Goal: Task Accomplishment & Management: Complete application form

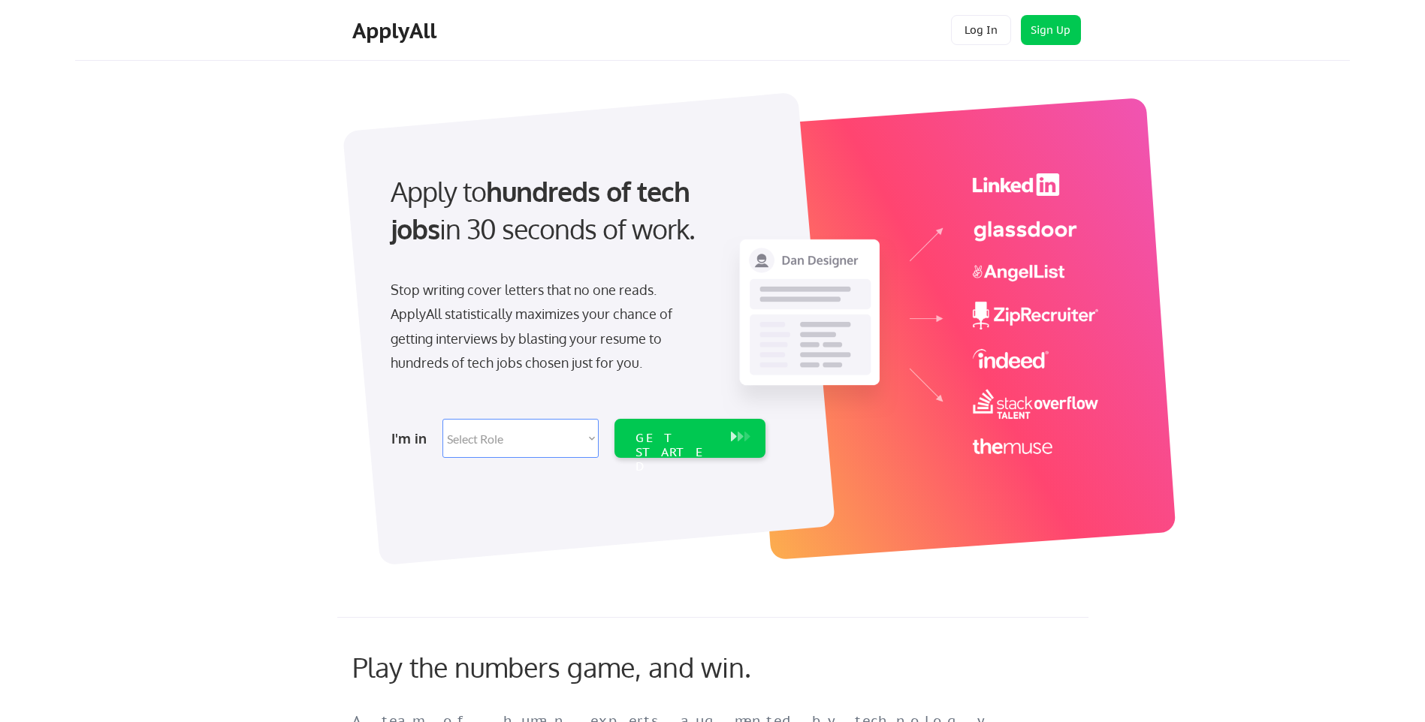
click at [559, 442] on select "Select Role Software Engineering Product Management Customer Success Sales UI/U…" at bounding box center [520, 438] width 156 height 39
select select ""data_science___analytics""
click at [442, 419] on select "Select Role Software Engineering Product Management Customer Success Sales UI/U…" at bounding box center [520, 438] width 156 height 39
select select ""data_science___analytics""
click at [679, 439] on div "GET STARTED" at bounding box center [675, 453] width 80 height 44
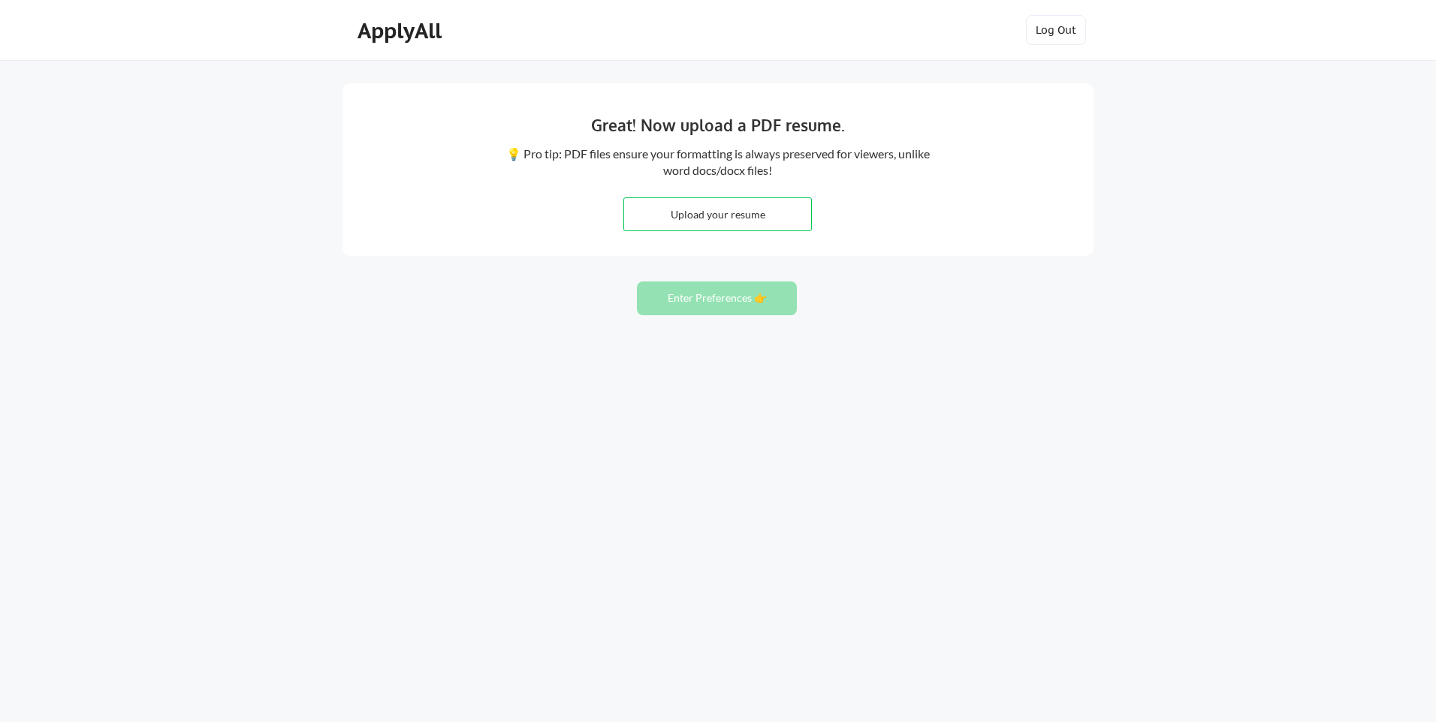
click at [737, 221] on input "file" at bounding box center [717, 214] width 187 height 32
type input "C:\fakepath\Financial Operations Analyst.pdf"
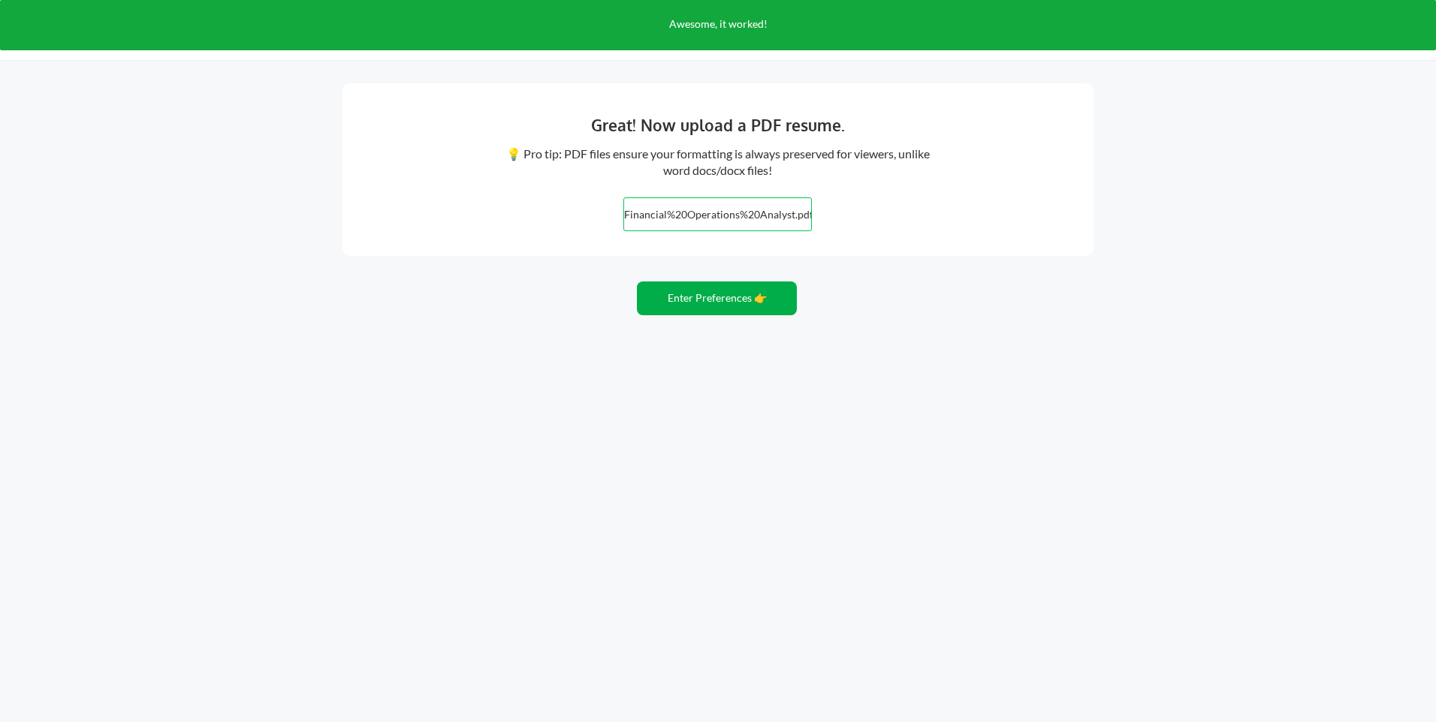
click at [733, 298] on button "Enter Preferences 👉" at bounding box center [717, 299] width 160 height 34
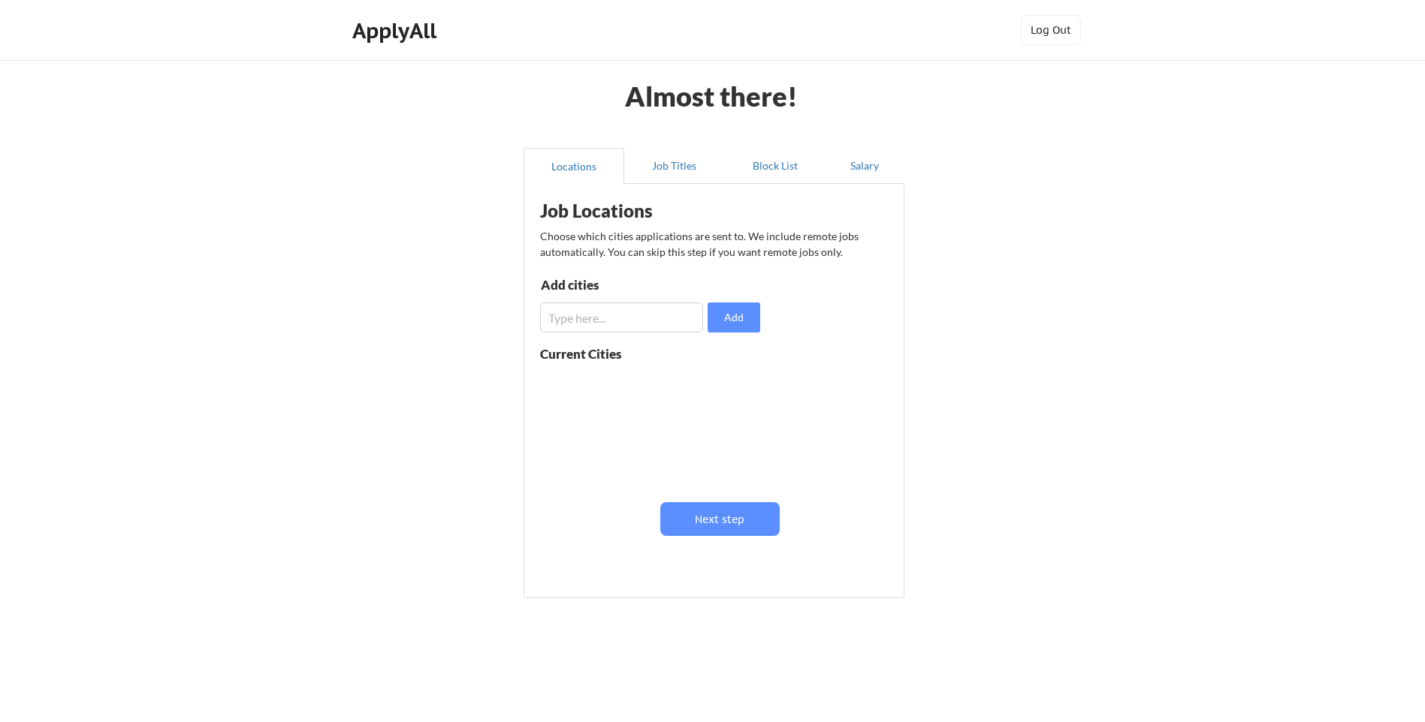
click at [683, 319] on input "input" at bounding box center [621, 318] width 163 height 30
type input "Charlotte, NC"
click at [685, 317] on input "input" at bounding box center [621, 318] width 163 height 30
type input "Fort Mill, SC"
click at [685, 317] on input "input" at bounding box center [621, 318] width 163 height 30
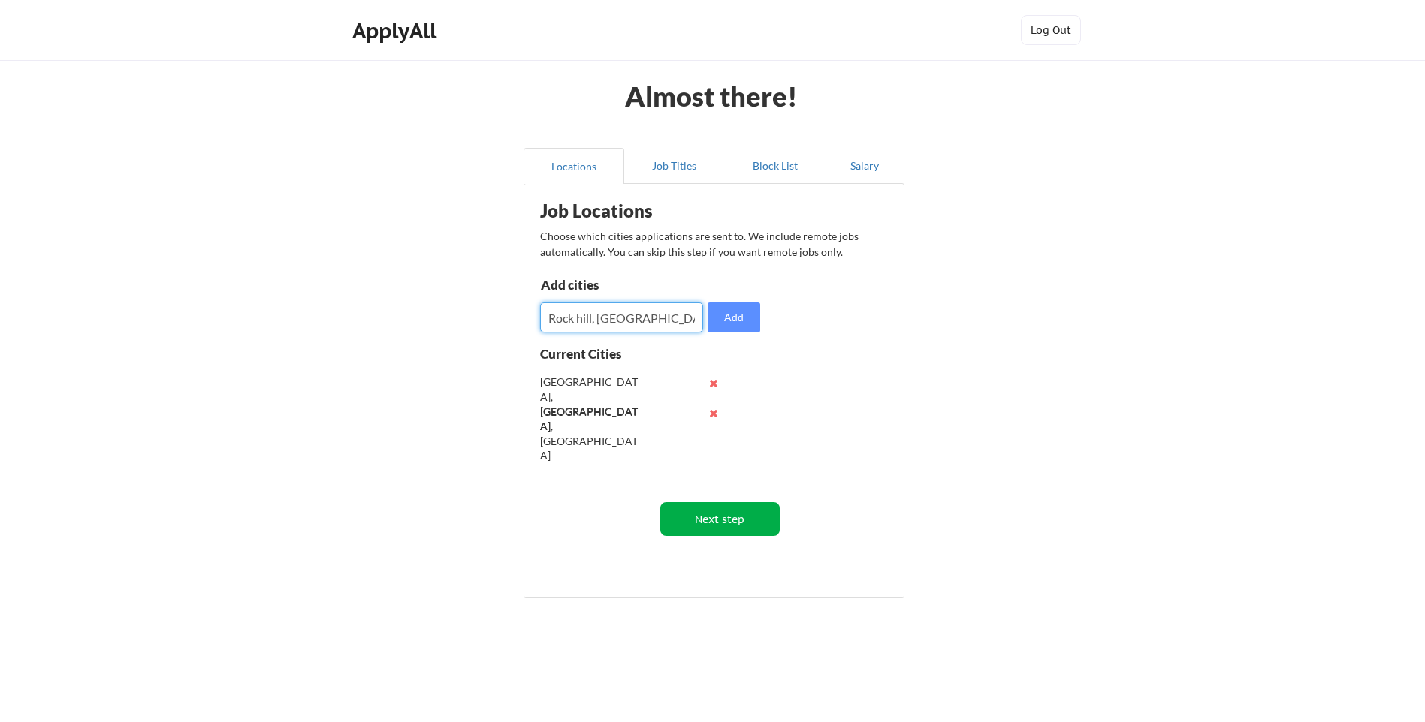
type input "Rock hill, SC"
click at [721, 517] on button "Next step" at bounding box center [719, 519] width 119 height 34
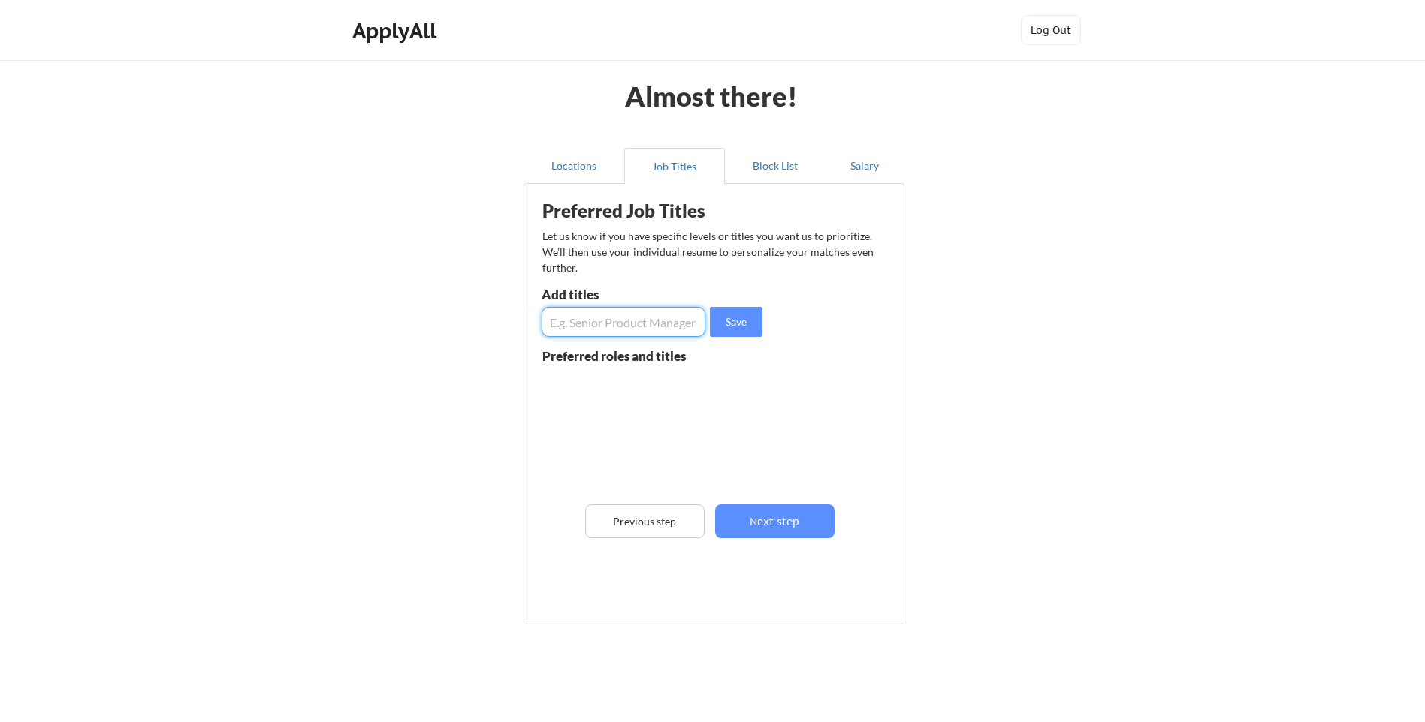
click at [616, 315] on input "input" at bounding box center [623, 322] width 164 height 30
paste input "ApplyAll"
type input "ApplyAll"
drag, startPoint x: 616, startPoint y: 315, endPoint x: 508, endPoint y: 324, distance: 107.8
click at [508, 324] on div "Almost there! Locations Job Titles Block List Salary Preferred Job Titles Let u…" at bounding box center [712, 381] width 1425 height 762
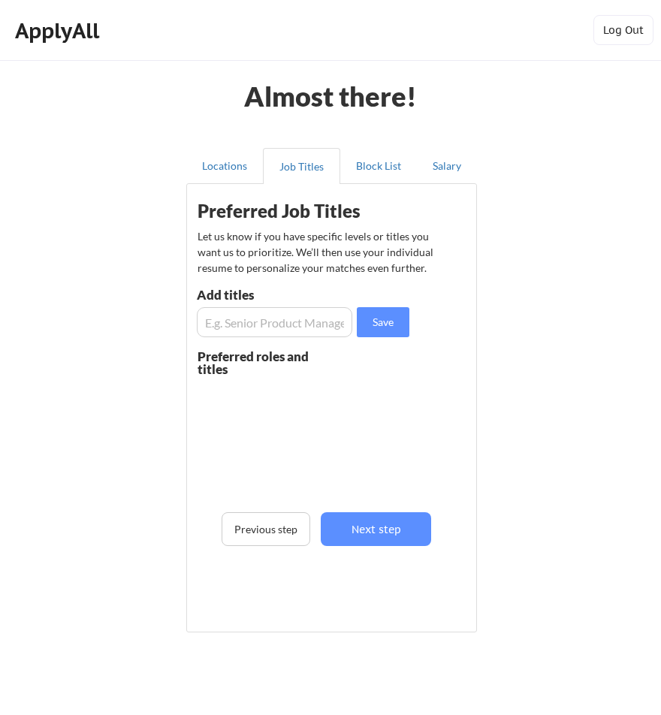
click at [303, 336] on input "input" at bounding box center [274, 322] width 155 height 30
paste input "Business Analyst,"
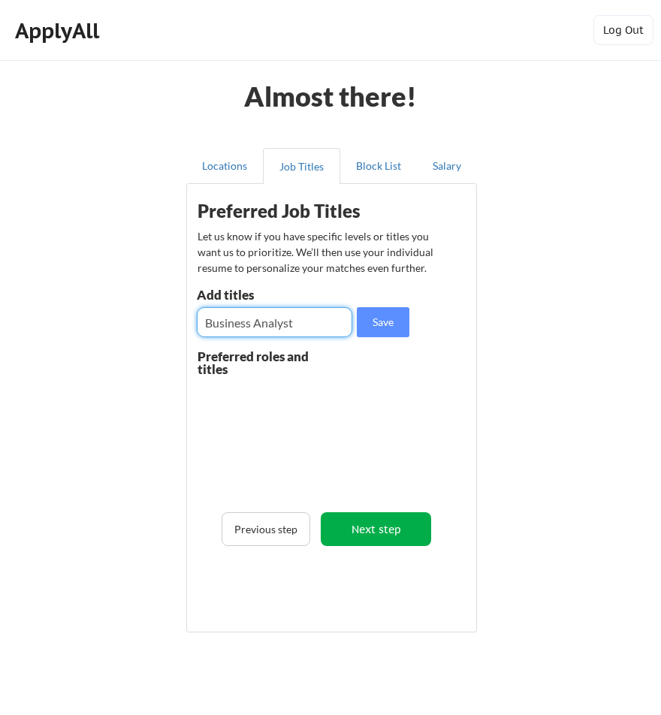
type input "Business Analyst"
click at [368, 539] on button "Next step" at bounding box center [376, 529] width 110 height 34
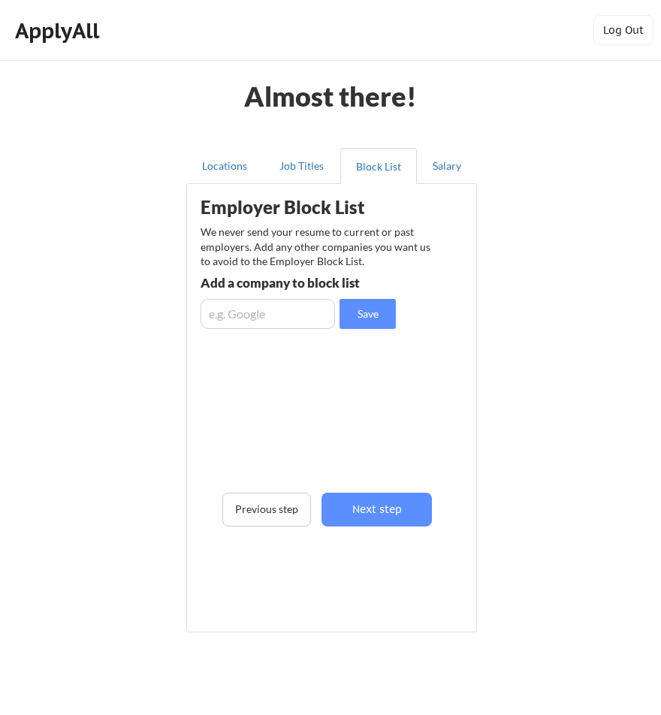
click at [432, 366] on div "Employer Block List We never send your resume to current or past employers. Add…" at bounding box center [328, 388] width 283 height 401
click at [374, 520] on button "Next step" at bounding box center [376, 510] width 110 height 34
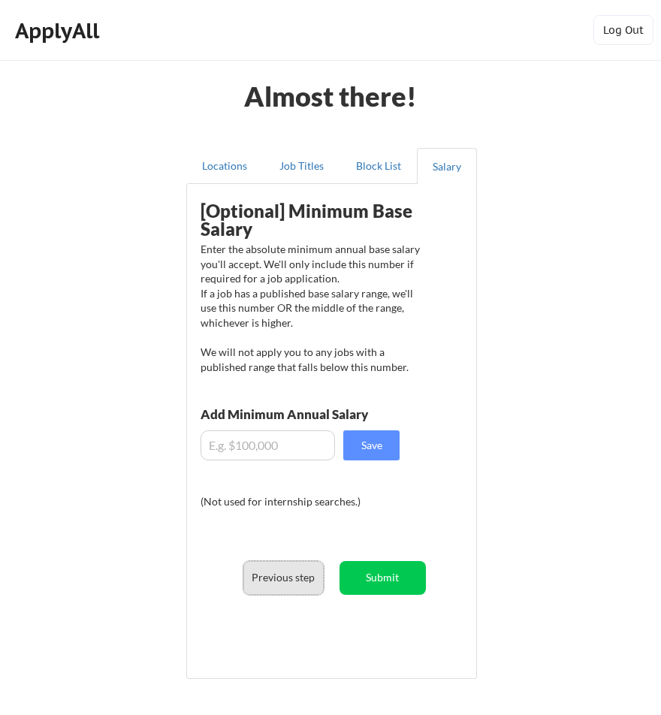
click at [293, 575] on button "Previous step" at bounding box center [283, 578] width 80 height 34
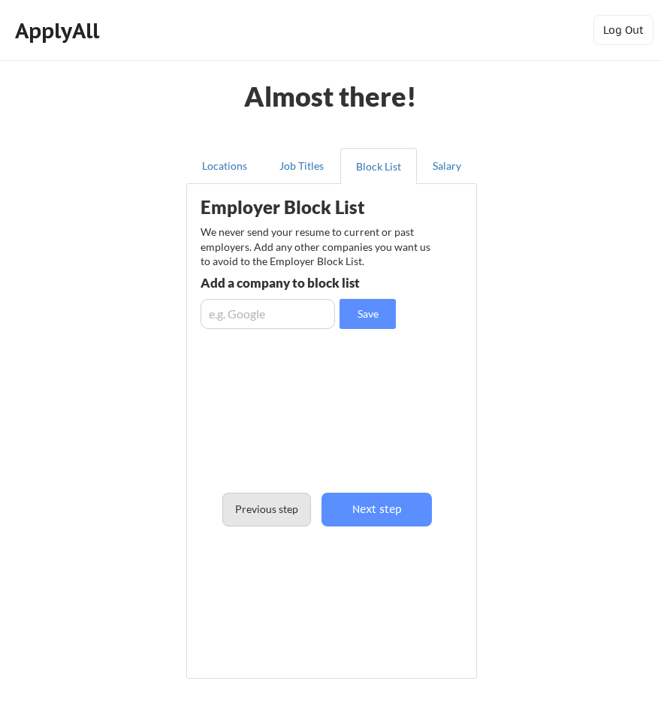
click at [264, 520] on button "Previous step" at bounding box center [266, 510] width 89 height 34
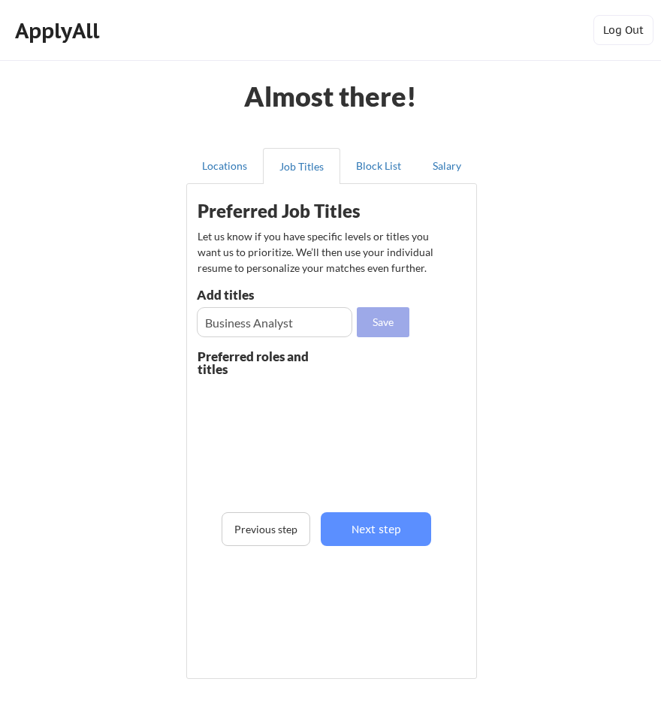
click at [391, 321] on button "Save" at bounding box center [383, 322] width 53 height 30
click at [372, 393] on button at bounding box center [371, 392] width 11 height 11
click at [304, 328] on input "input" at bounding box center [274, 322] width 155 height 30
paste input "usiness Analyst, Implementation Specialist, Escrow Coordinator"
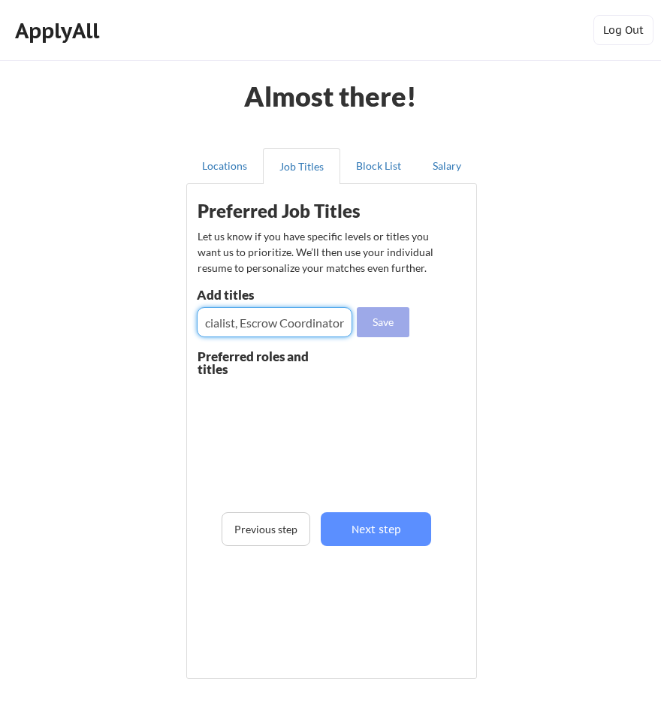
type input "usiness Analyst, Implementation Specialist, Escrow Coordinator"
click at [371, 321] on button "Save" at bounding box center [383, 322] width 53 height 30
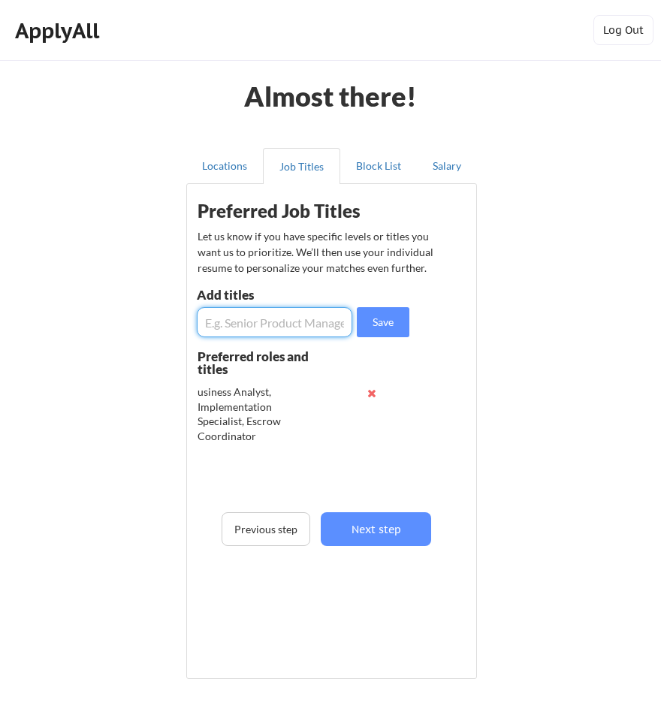
click at [312, 318] on input "input" at bounding box center [274, 322] width 155 height 30
paste input "Application Support Analyst, Systems Operations Coordinator, Loan Platform Spec…"
type input "Application Support Analyst, Systems Operations Coordinator, Loan Platform Spec…"
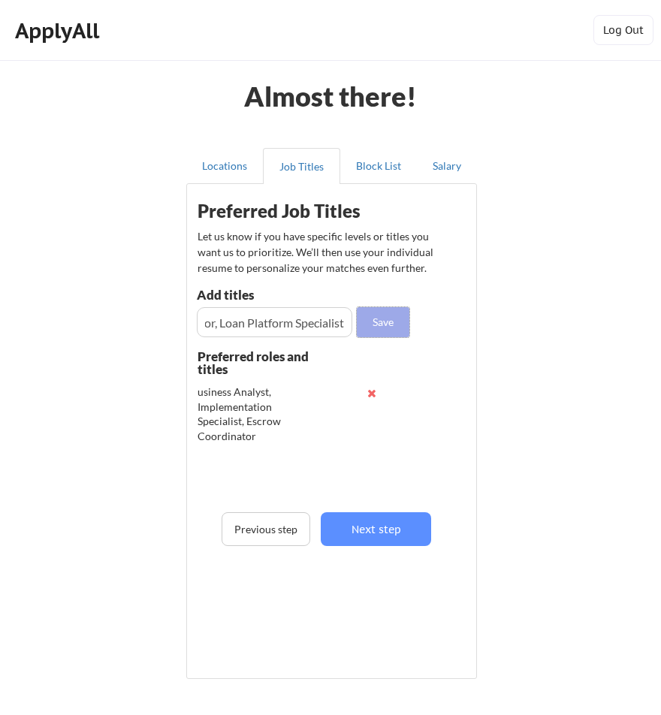
scroll to position [0, 0]
click at [380, 315] on button "Save" at bounding box center [383, 322] width 53 height 30
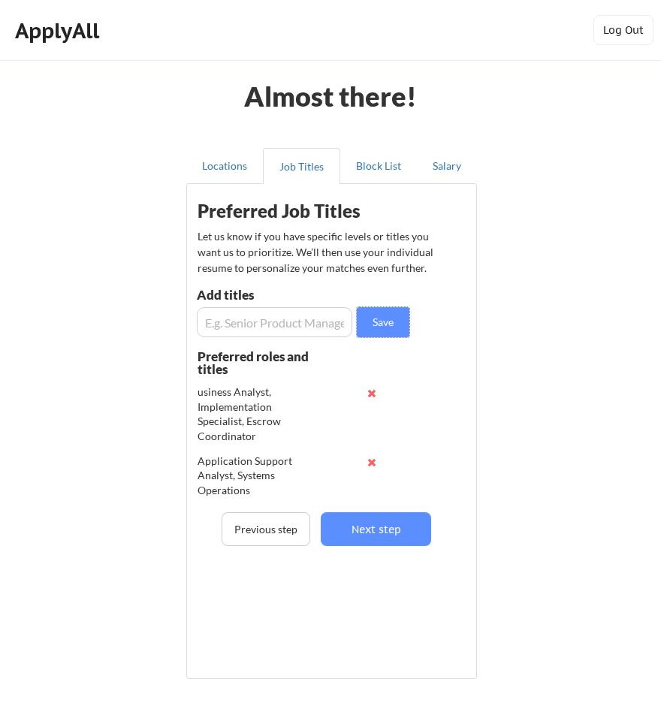
click at [300, 321] on input "input" at bounding box center [274, 322] width 155 height 30
paste input "Operations Analyst, Financial Analyst, Reporting Specialist"
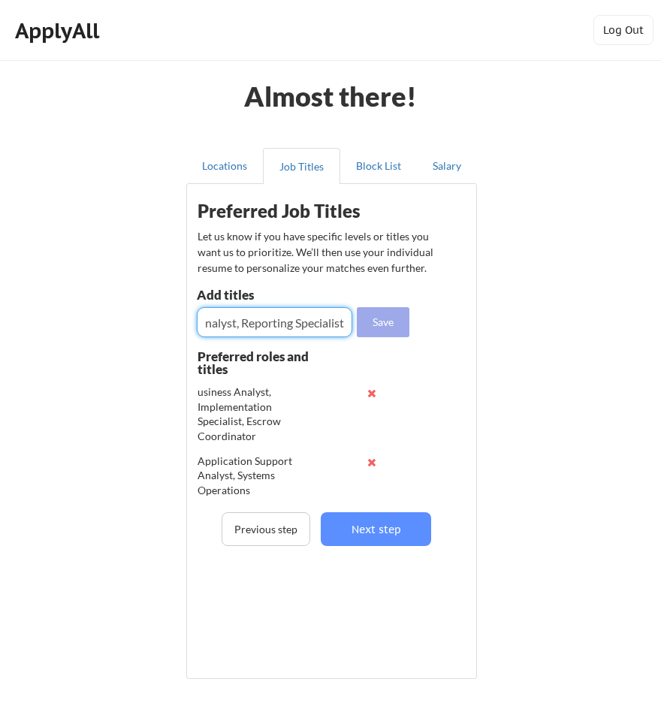
type input "Operations Analyst, Financial Analyst, Reporting Specialist"
click at [393, 320] on button "Save" at bounding box center [383, 322] width 53 height 30
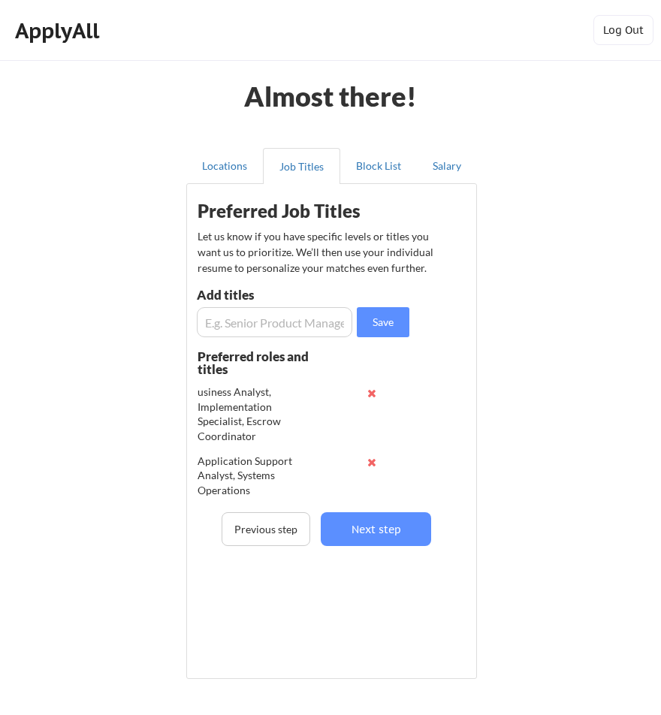
click at [309, 321] on input "input" at bounding box center [274, 322] width 155 height 30
paste input "Compliance Analyst, Quality Control Specialist, Risk Analyst"
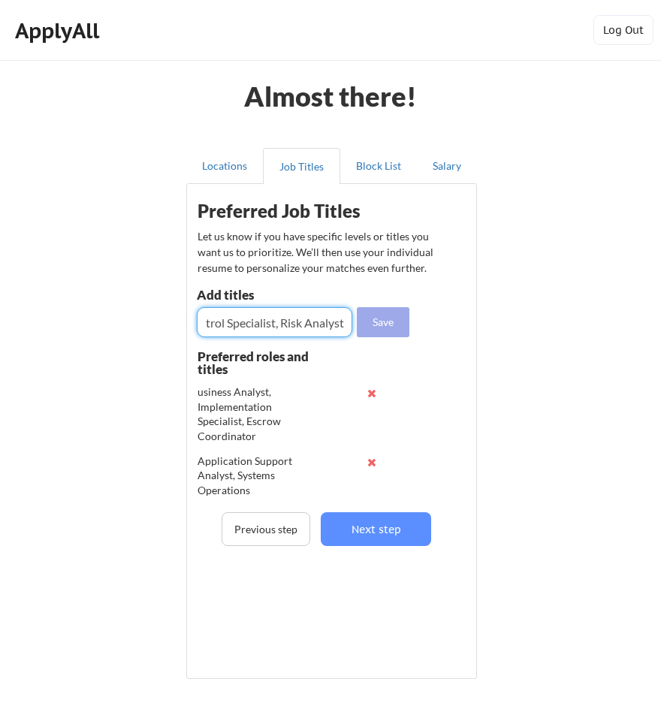
type input "Compliance Analyst, Quality Control Specialist, Risk Analyst"
click at [372, 326] on button "Save" at bounding box center [383, 322] width 53 height 30
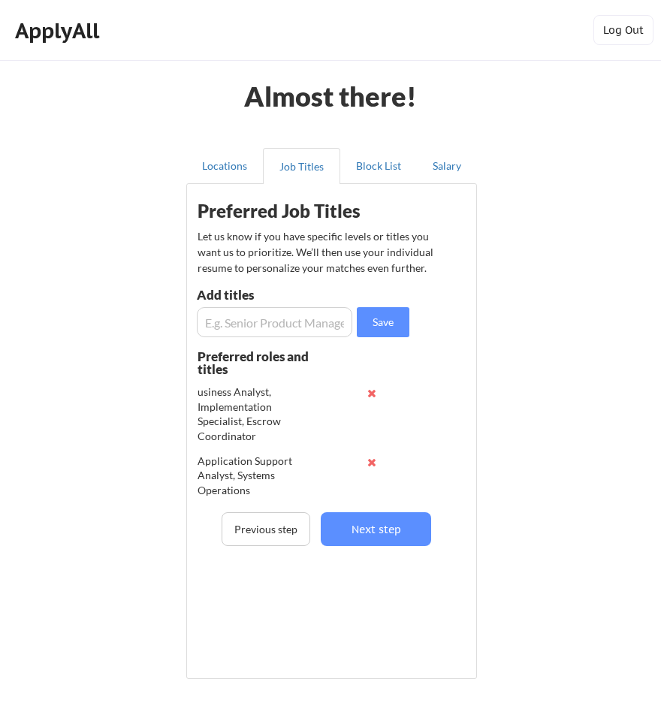
click at [300, 325] on input "input" at bounding box center [274, 322] width 155 height 30
paste input "Customer Operations Specialist, Loan Servicing Coordinator, Client Success Anal…"
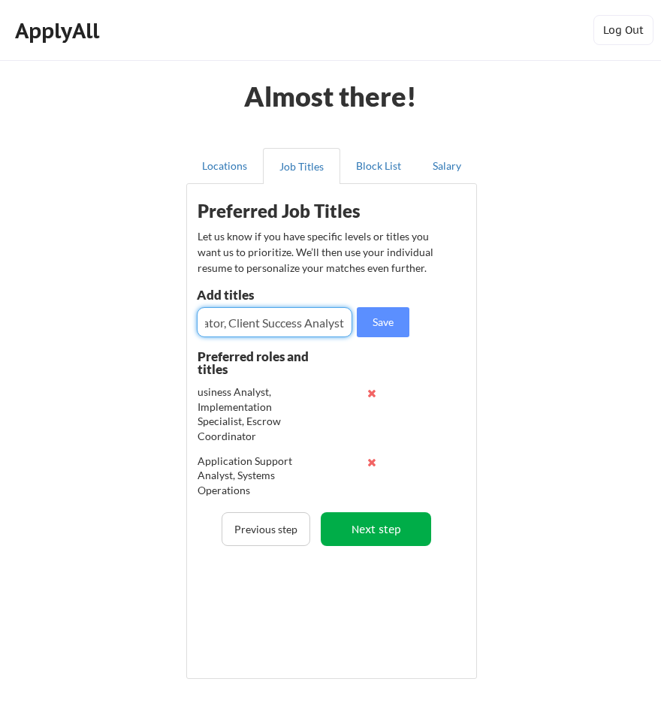
type input "Customer Operations Specialist, Loan Servicing Coordinator, Client Success Anal…"
click at [393, 529] on button "Next step" at bounding box center [376, 529] width 110 height 34
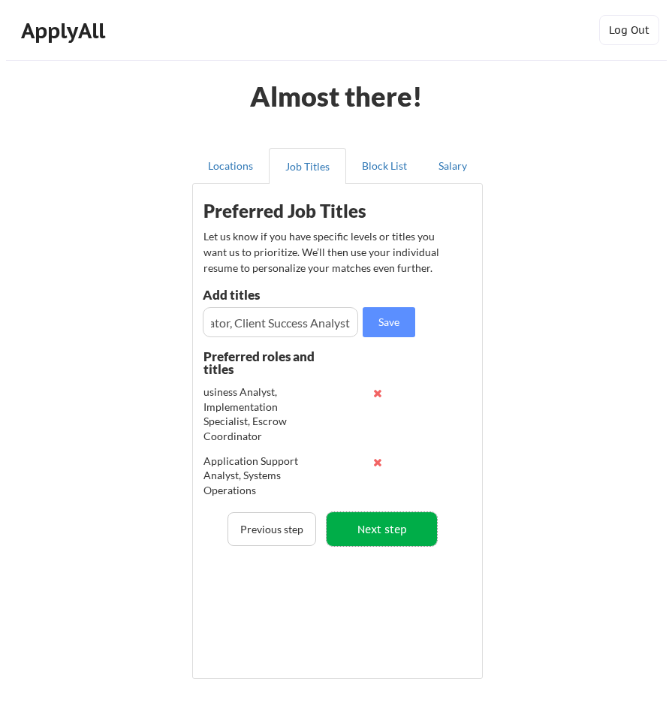
scroll to position [0, 0]
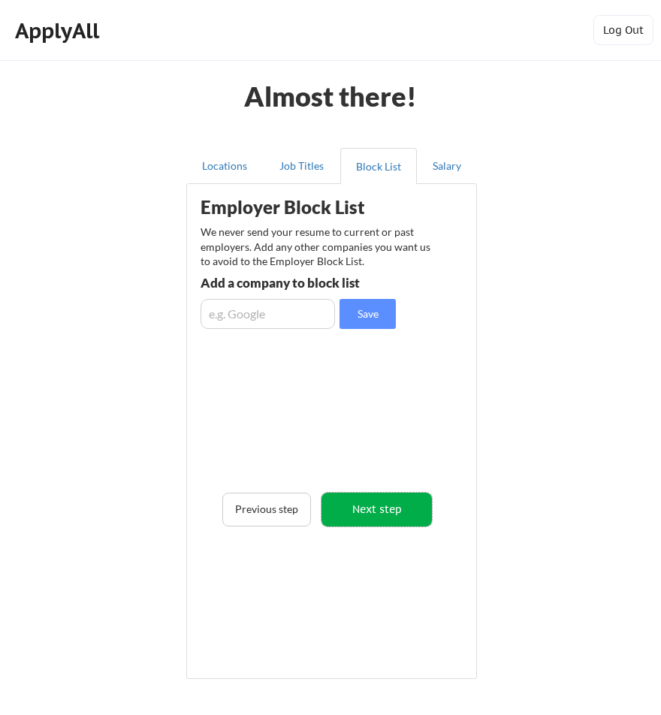
click at [393, 511] on button "Next step" at bounding box center [376, 510] width 110 height 34
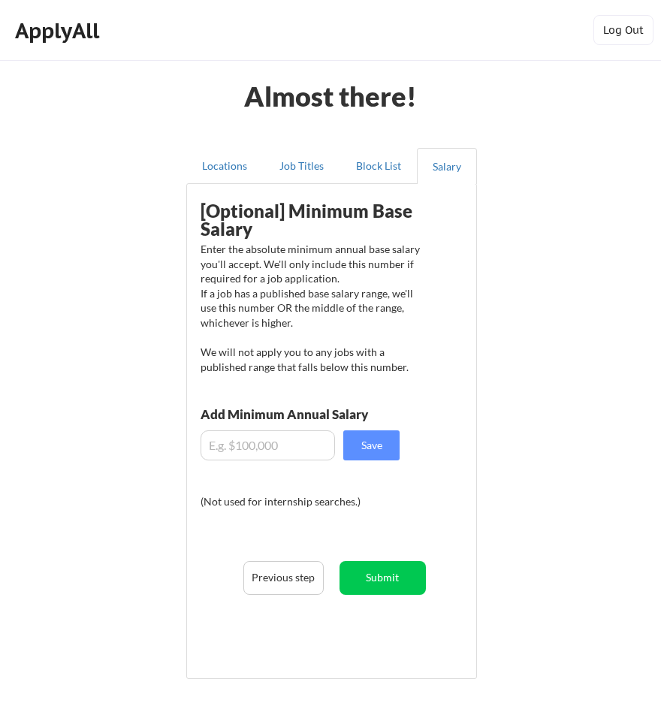
click at [299, 448] on input "input" at bounding box center [267, 445] width 134 height 30
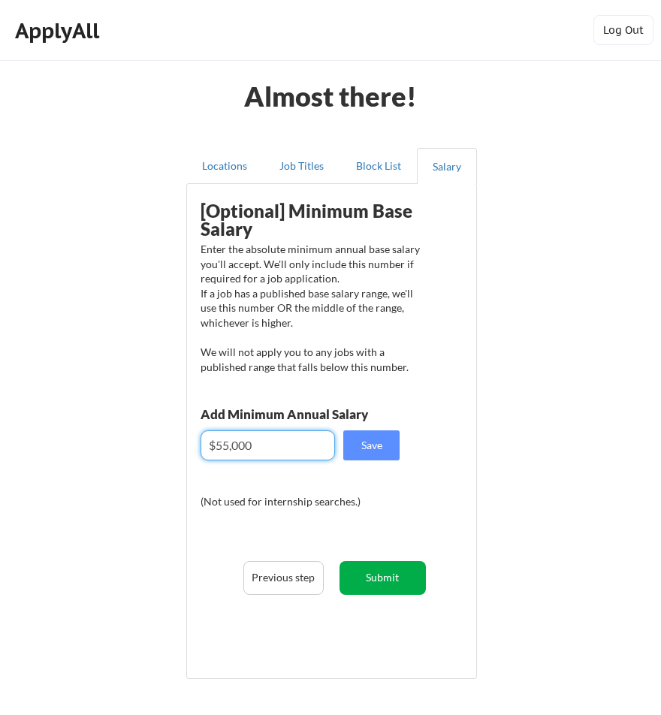
type input "$55,000"
click at [385, 590] on button "Submit" at bounding box center [382, 578] width 87 height 34
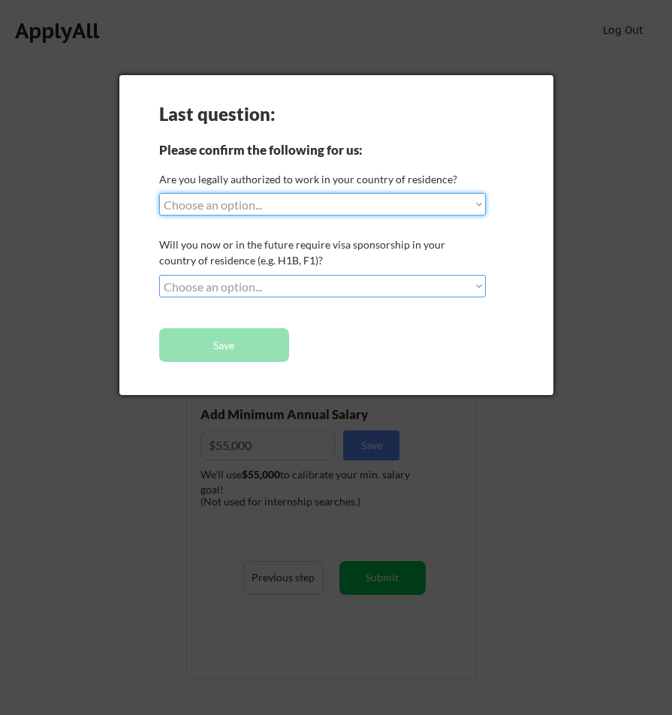
click at [409, 211] on select "Choose an option... Yes, I am a US Citizen Yes, I am a Canadian Citizen Yes, I …" at bounding box center [322, 204] width 327 height 23
select select ""yes__i_am_a_us_citizen""
click at [159, 193] on select "Choose an option... Yes, I am a US Citizen Yes, I am a Canadian Citizen Yes, I …" at bounding box center [322, 204] width 327 height 23
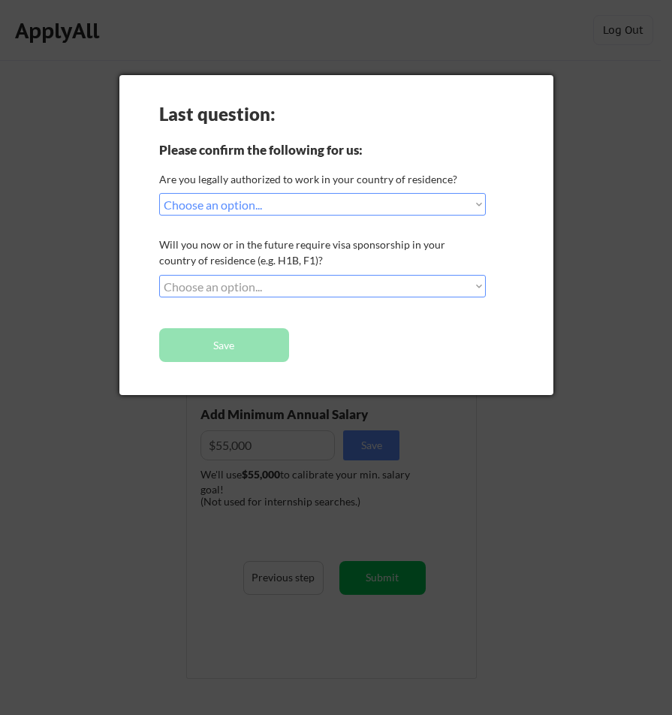
click at [343, 288] on select "Choose an option... No, I will not need sponsorship Yes, I will need sponsorship" at bounding box center [322, 286] width 327 height 23
select select ""no__i_will_not_need_sponsorship""
click at [159, 275] on select "Choose an option... No, I will not need sponsorship Yes, I will need sponsorship" at bounding box center [322, 286] width 327 height 23
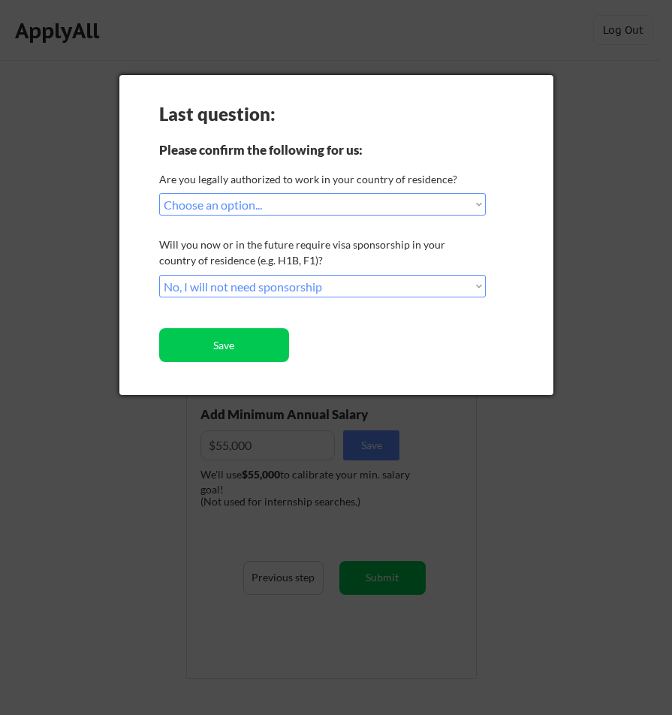
click at [249, 366] on div "Last question: Please confirm the following for us: Are you legally authorized …" at bounding box center [336, 235] width 434 height 320
click at [247, 351] on button "Save" at bounding box center [224, 345] width 130 height 34
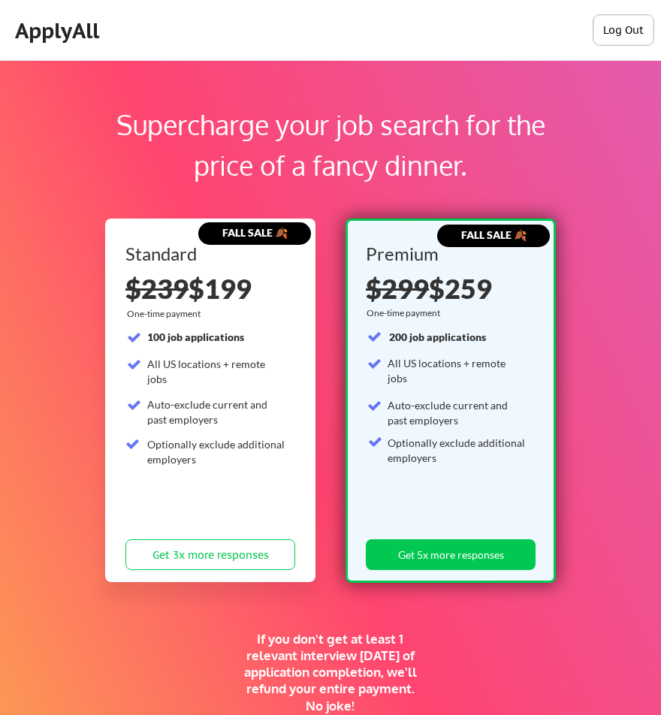
click at [608, 36] on button "Log Out" at bounding box center [623, 30] width 60 height 30
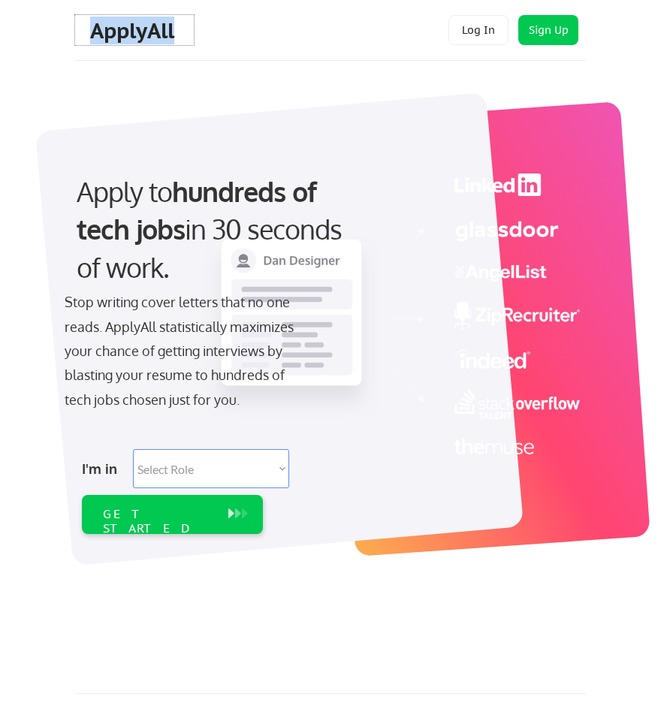
drag, startPoint x: 182, startPoint y: 35, endPoint x: 94, endPoint y: 33, distance: 87.9
click at [94, 33] on div "ApplyAll" at bounding box center [134, 30] width 119 height 30
copy div "ApplyAll"
